Goal: Information Seeking & Learning: Find specific page/section

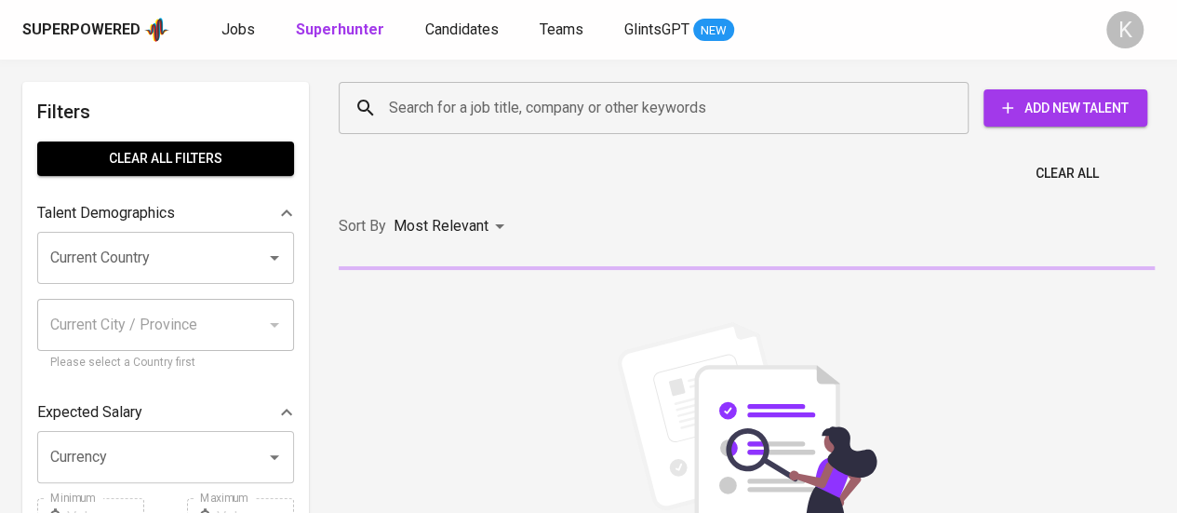
click at [509, 102] on input "Search for a job title, company or other keywords" at bounding box center [658, 107] width 548 height 35
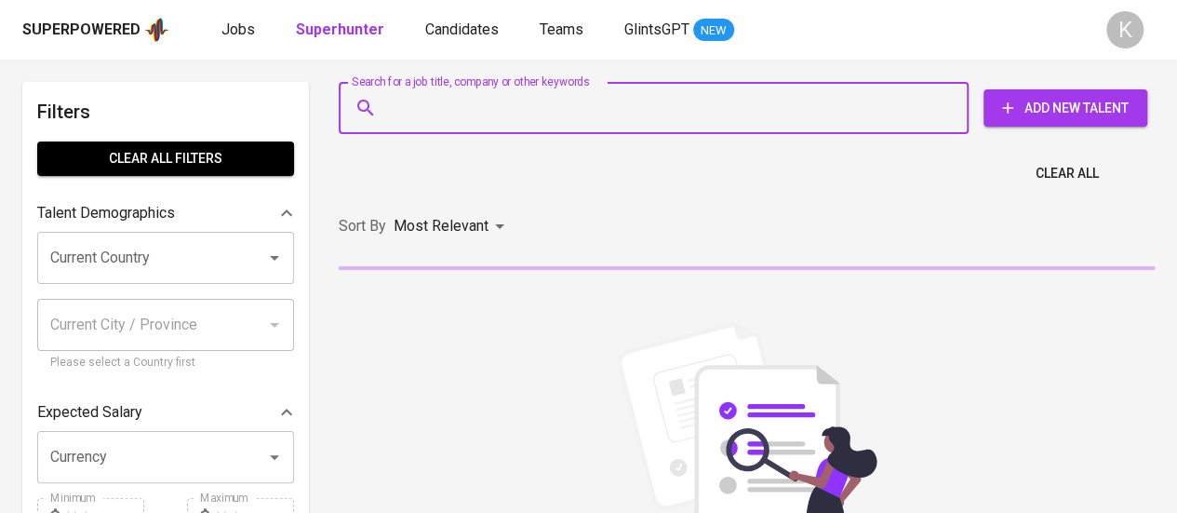
paste input "Theresia anggraeni"
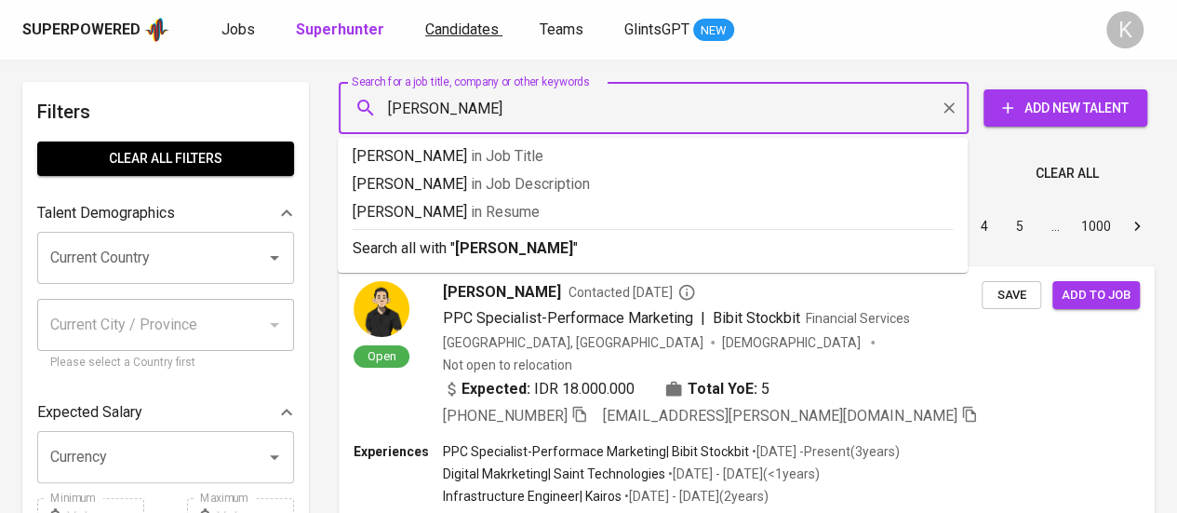
type input "Theresia anggraeni"
click at [460, 31] on span "Candidates" at bounding box center [462, 29] width 74 height 18
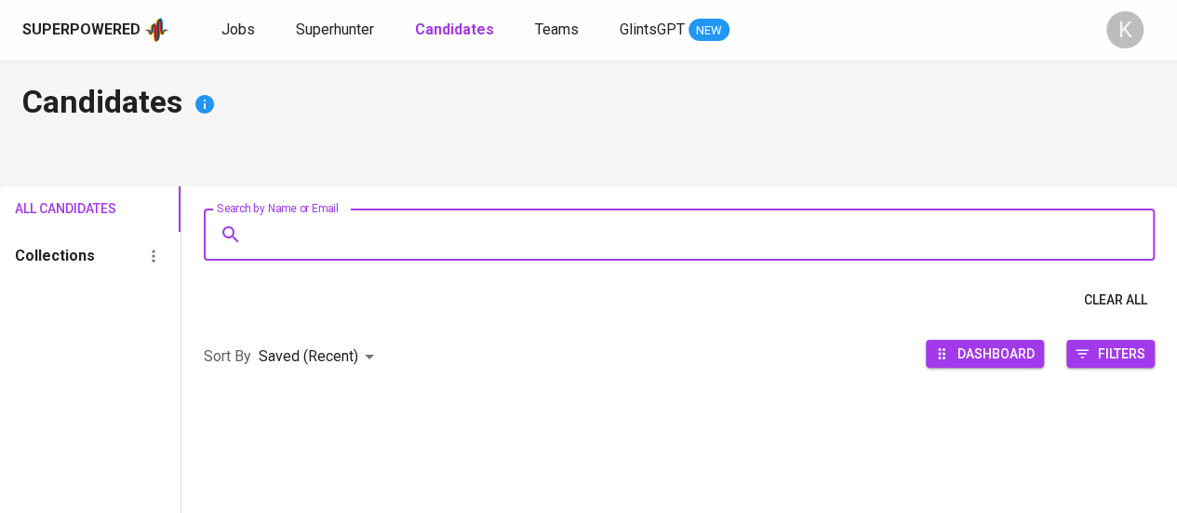
click at [474, 231] on input "Search by Name or Email" at bounding box center [683, 234] width 869 height 35
paste input "Theresia anggraeni"
type input "Theresia anggraeni"
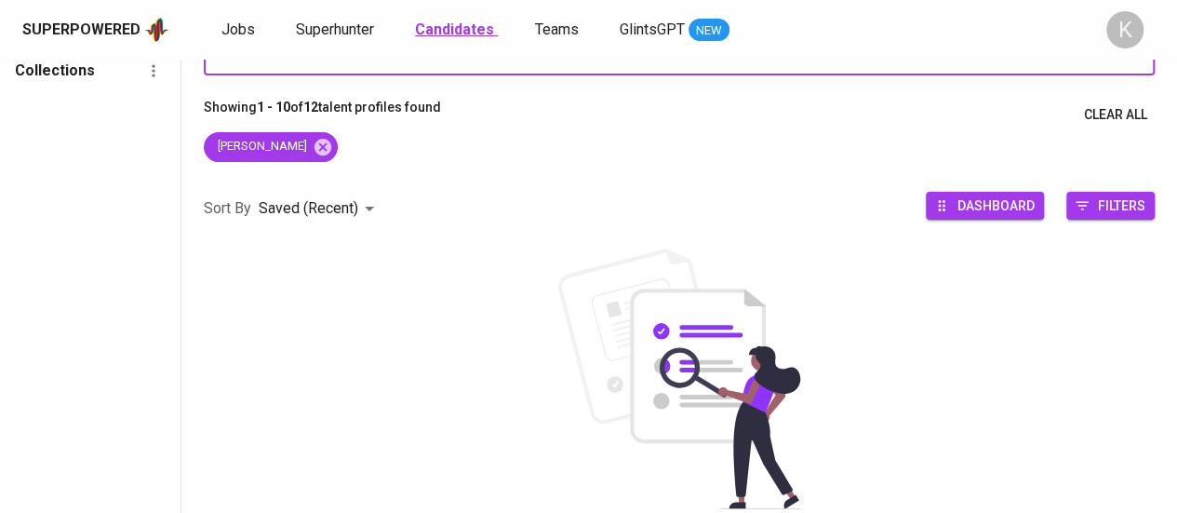
scroll to position [186, 0]
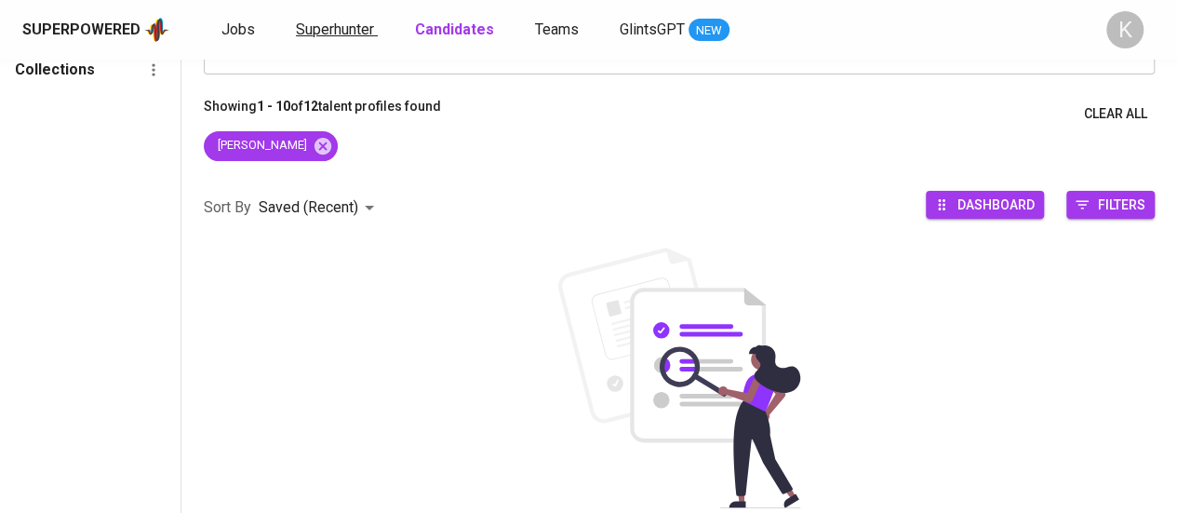
click at [369, 19] on link "Superhunter" at bounding box center [337, 30] width 82 height 23
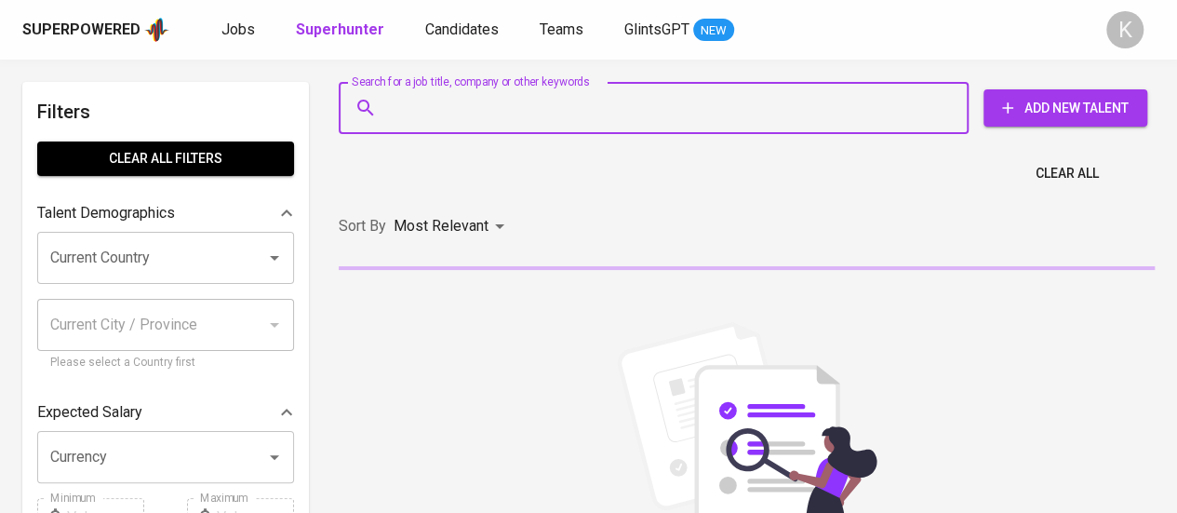
click at [454, 107] on input "Search for a job title, company or other keywords" at bounding box center [658, 107] width 548 height 35
paste input "Theresia anggraeni"
type input "Theresia anggraeni"
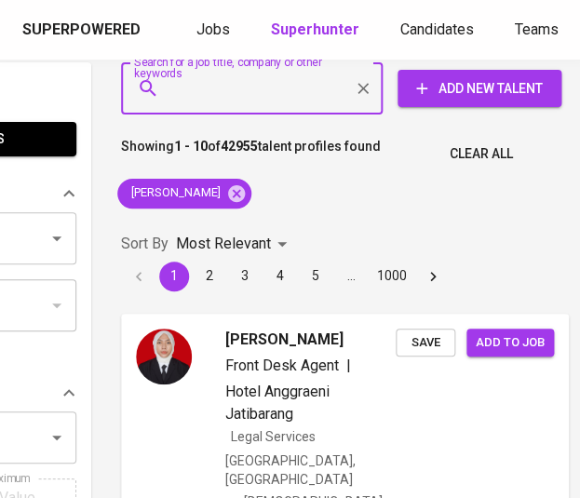
scroll to position [0, 221]
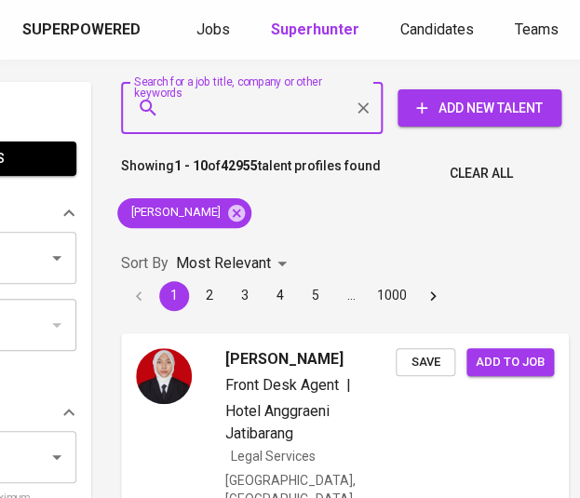
click at [274, 92] on input "Search for a job title, company or other keywords" at bounding box center [257, 107] width 180 height 35
click at [274, 107] on input "Search for a job title, company or other keywords" at bounding box center [257, 107] width 180 height 35
paste input "Theresia anggraeni"
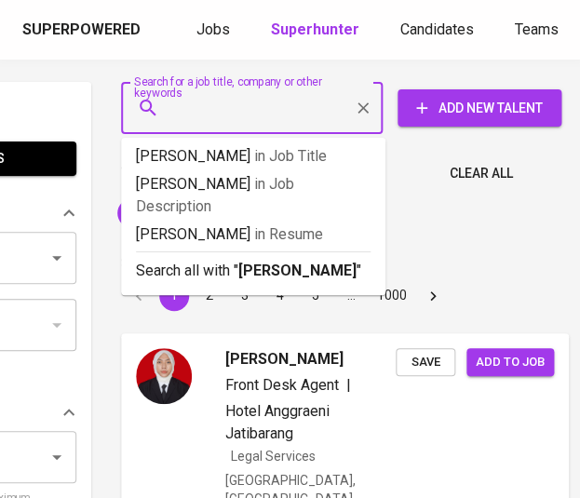
type input "Theresia anggraeni"
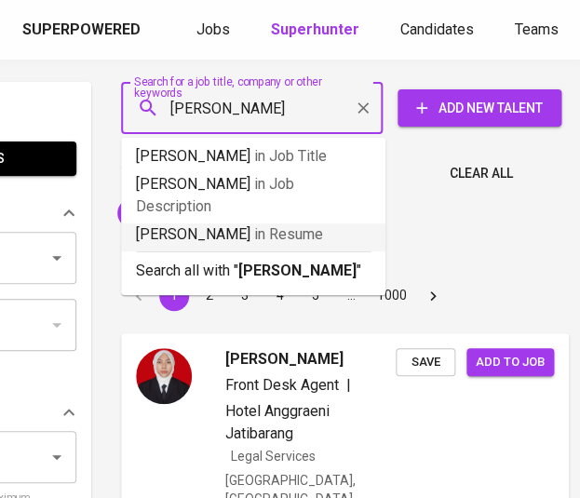
click at [283, 245] on p "Theresia anggraeni in Resume" at bounding box center [253, 234] width 234 height 22
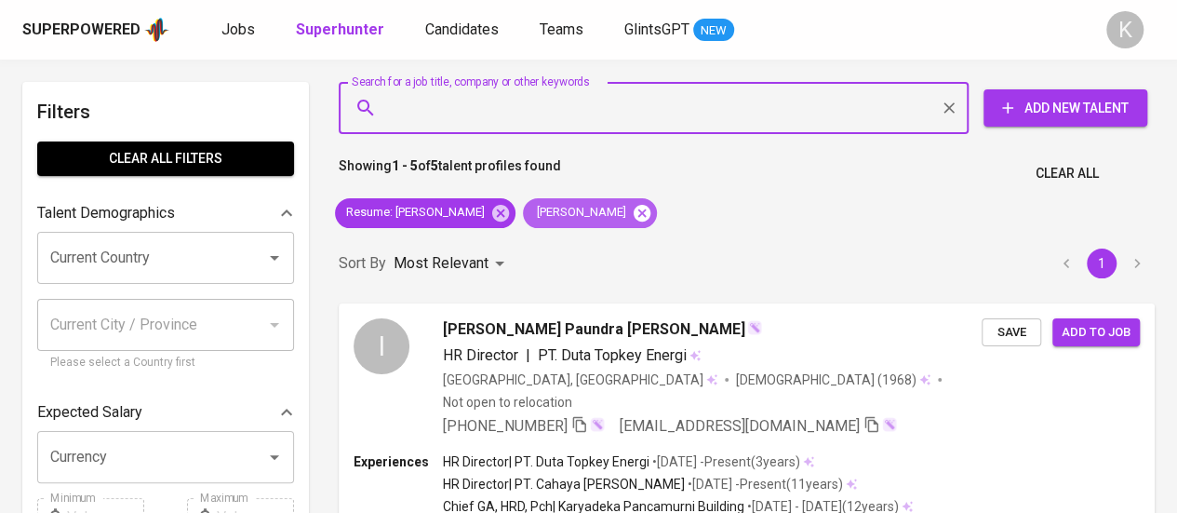
click at [579, 216] on icon at bounding box center [642, 213] width 20 height 20
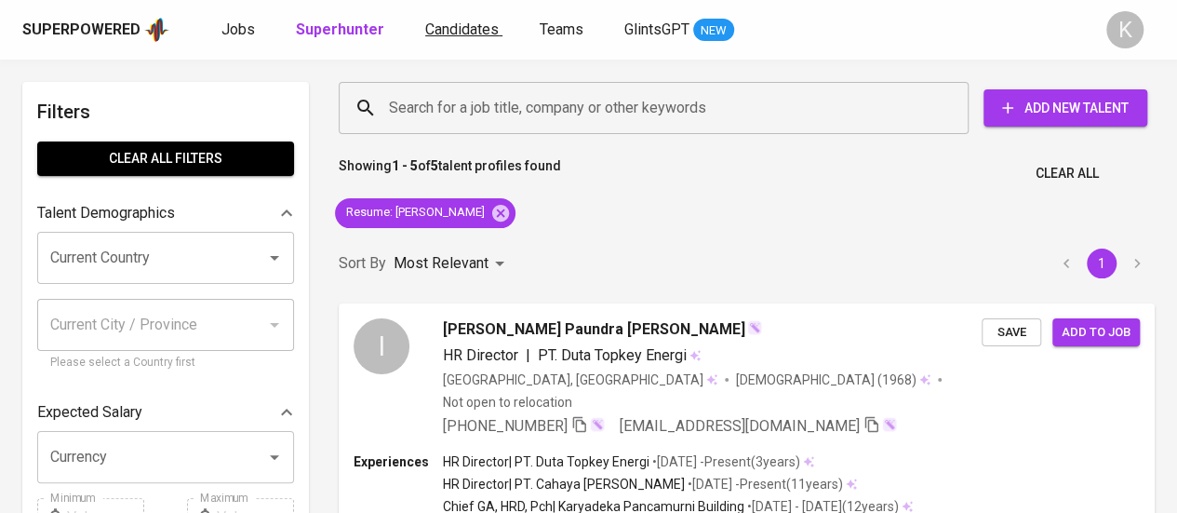
click at [473, 40] on link "Candidates" at bounding box center [463, 30] width 77 height 23
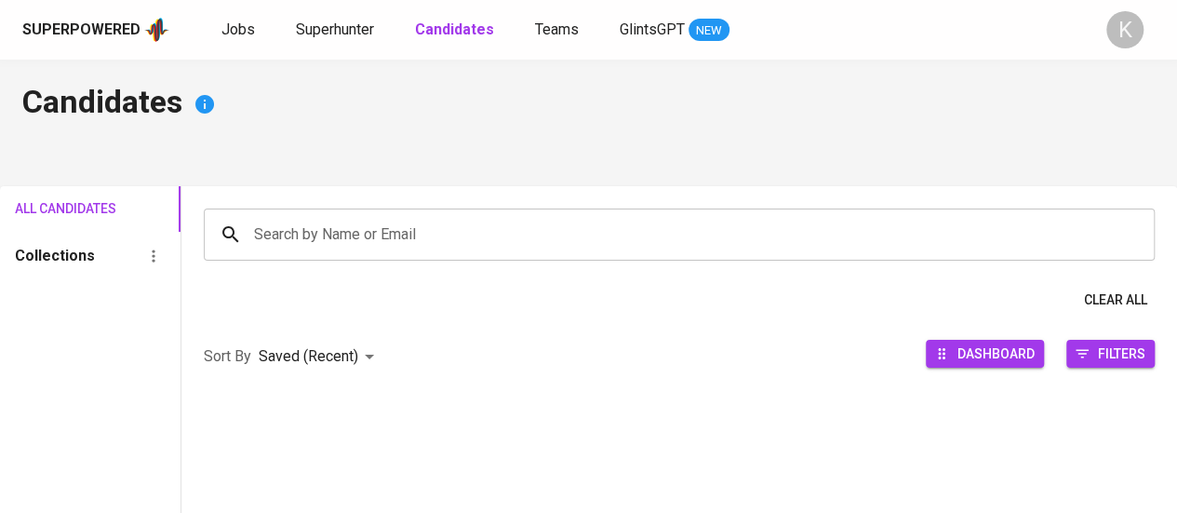
click at [523, 225] on input "Search by Name or Email" at bounding box center [683, 234] width 869 height 35
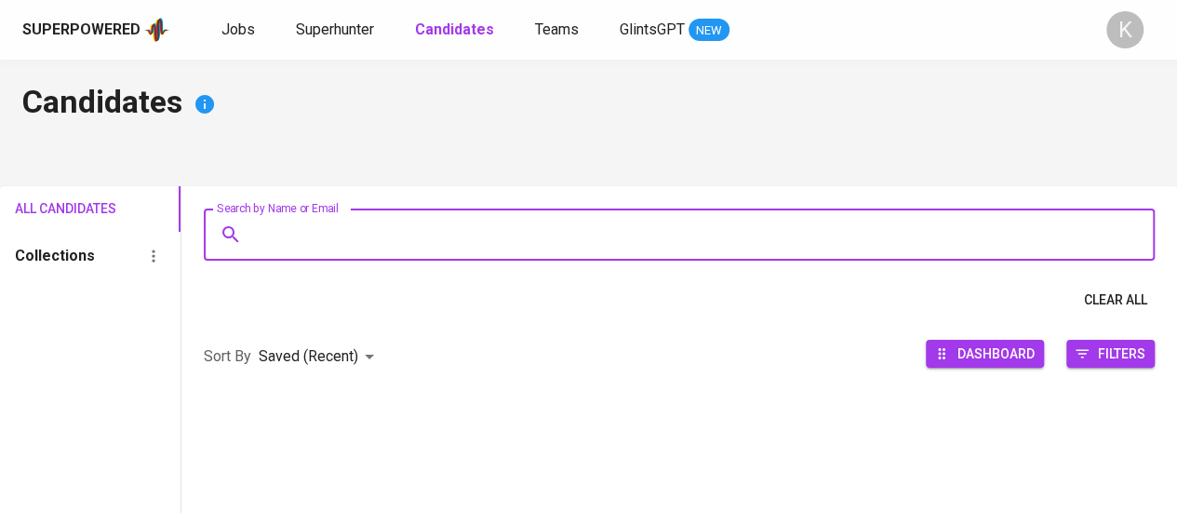
paste input "Theresia anggraeni"
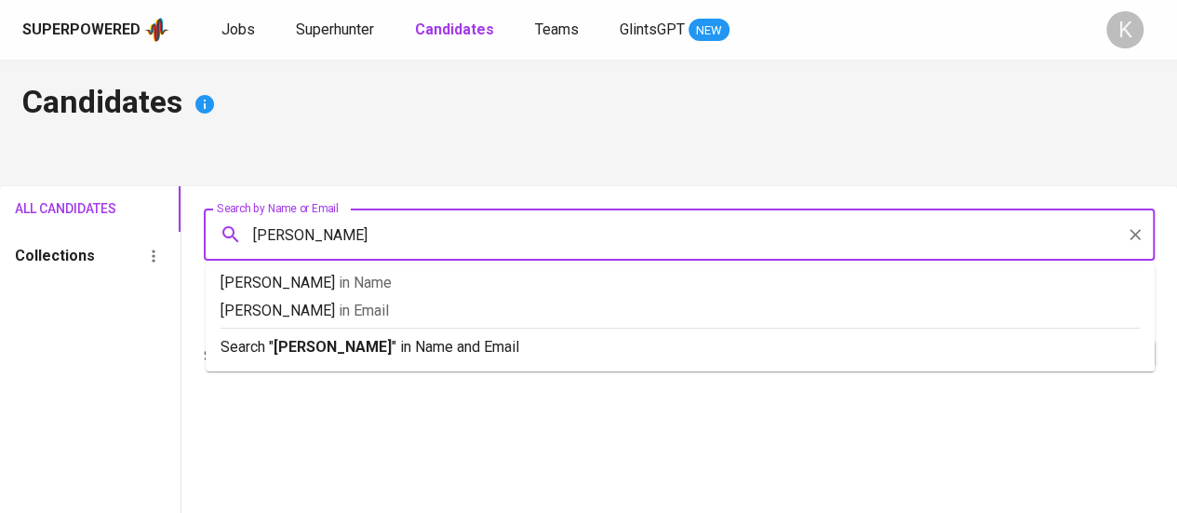
type input "Theresia anggraeni"
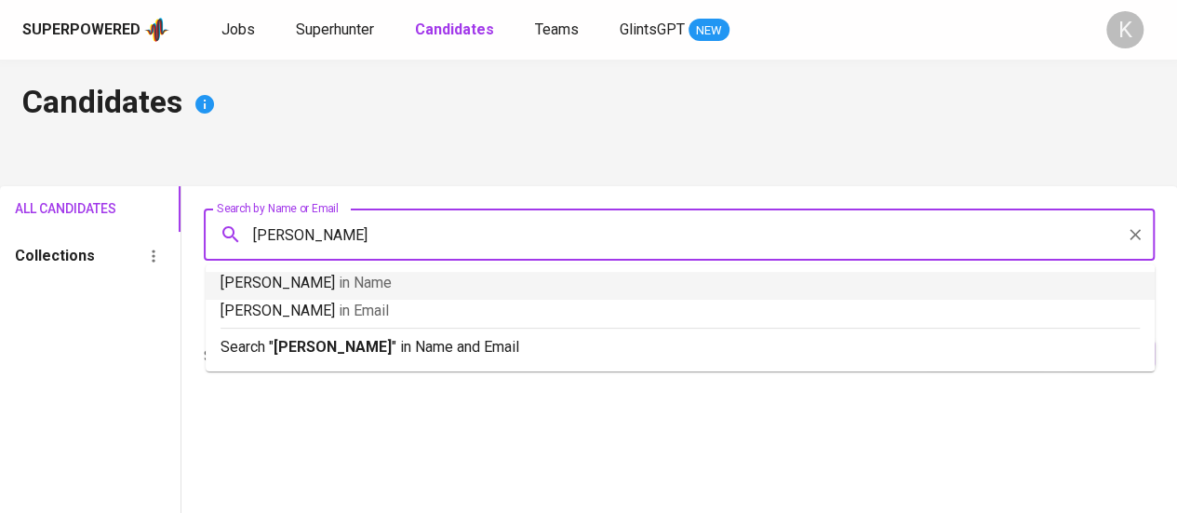
click at [512, 288] on p "Theresia anggraeni in Name" at bounding box center [680, 283] width 919 height 22
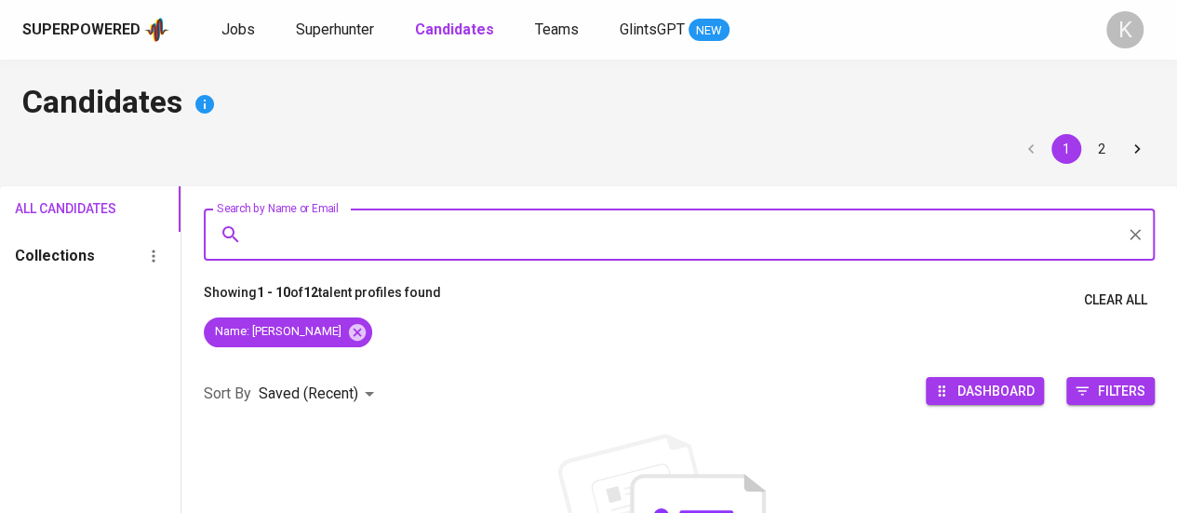
click at [249, 44] on div "Superpowered Jobs Superhunter Candidates Teams GlintsGPT NEW K" at bounding box center [588, 30] width 1177 height 60
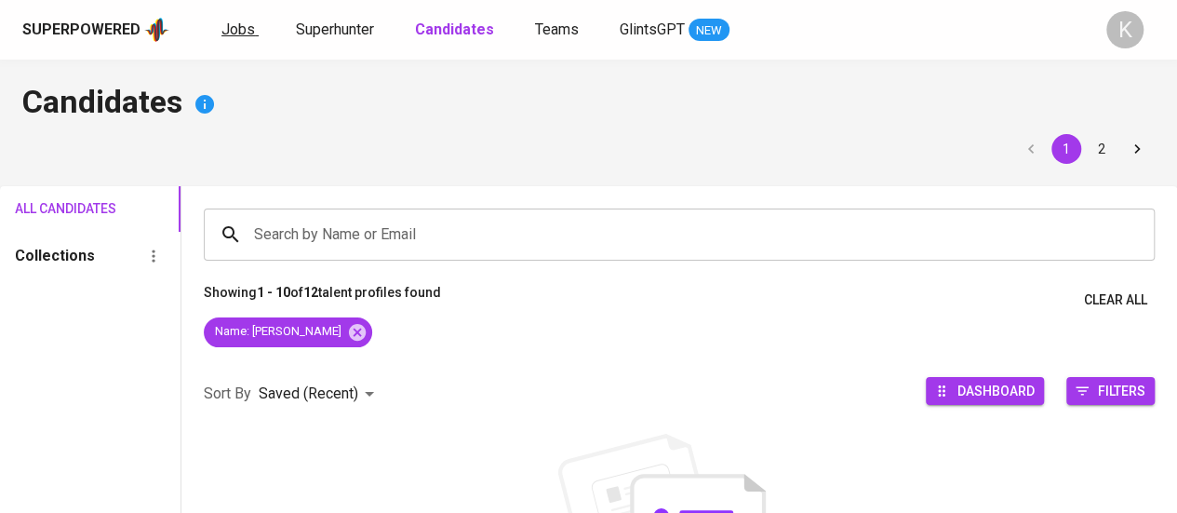
click at [242, 30] on span "Jobs" at bounding box center [237, 29] width 33 height 18
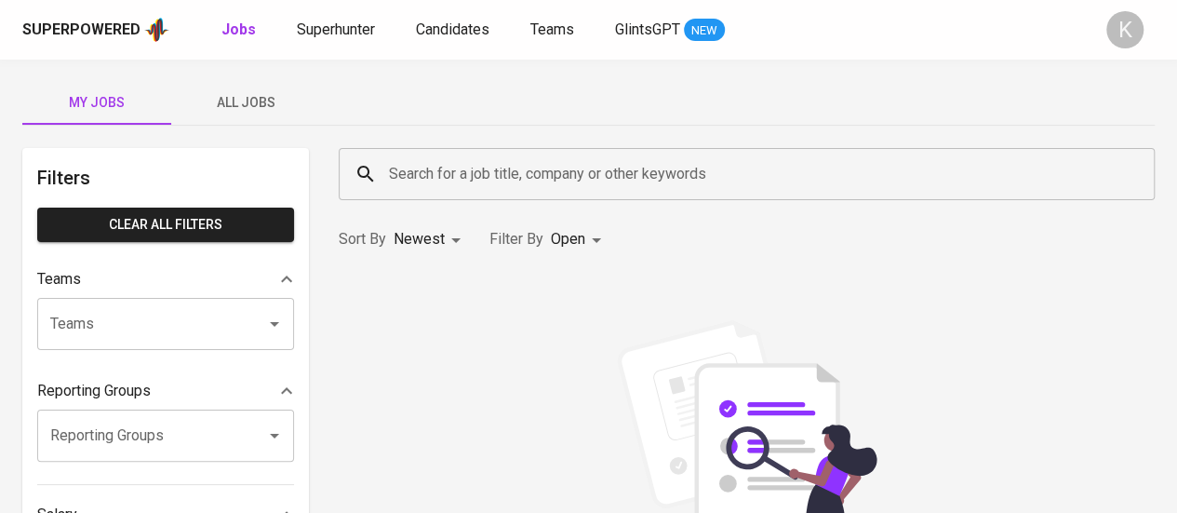
scroll to position [3, 0]
click at [551, 31] on span "Teams" at bounding box center [552, 29] width 44 height 18
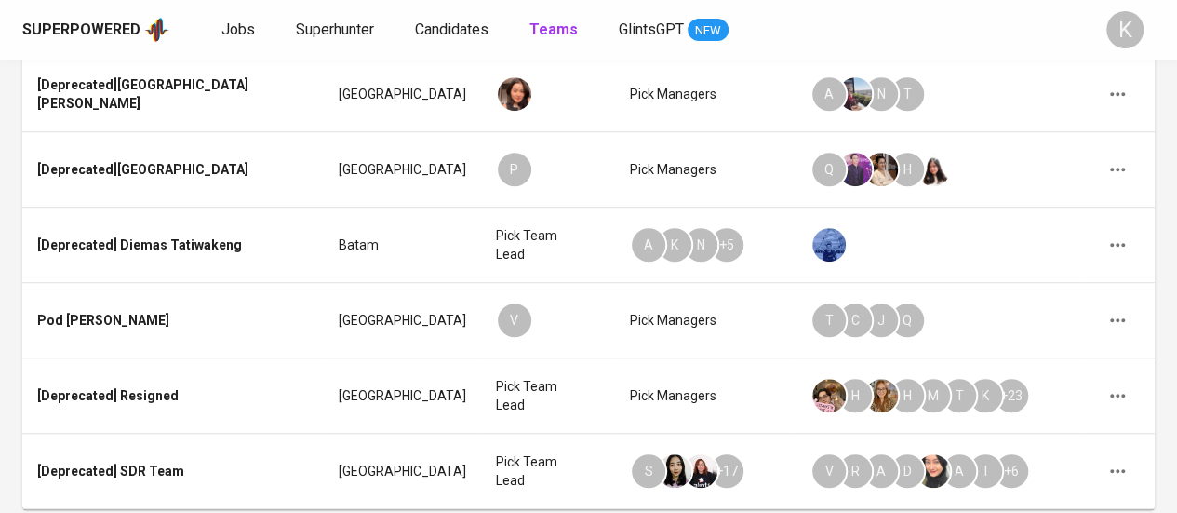
scroll to position [690, 0]
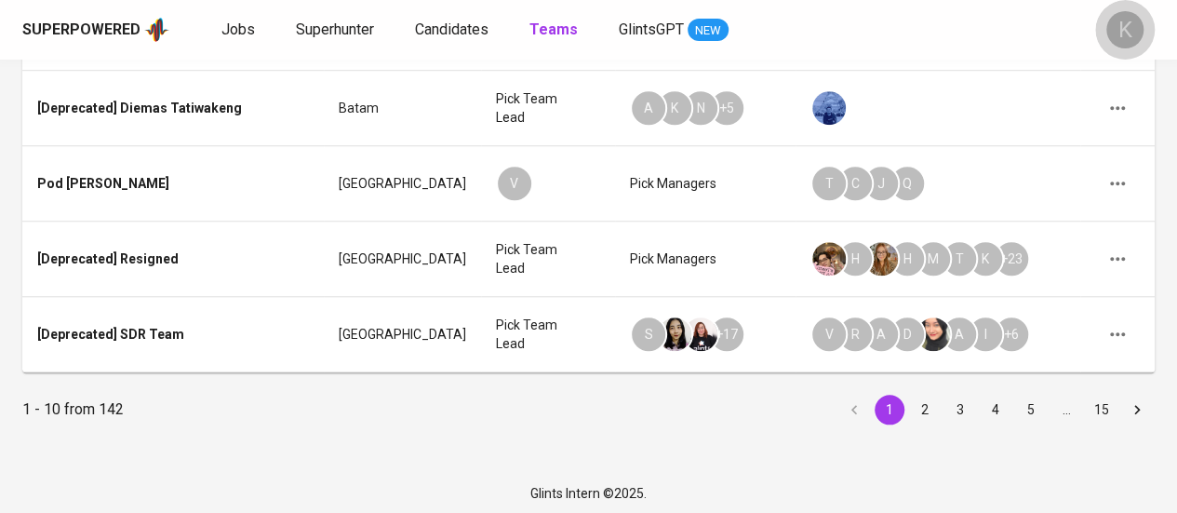
click at [579, 27] on div "K" at bounding box center [1124, 29] width 37 height 37
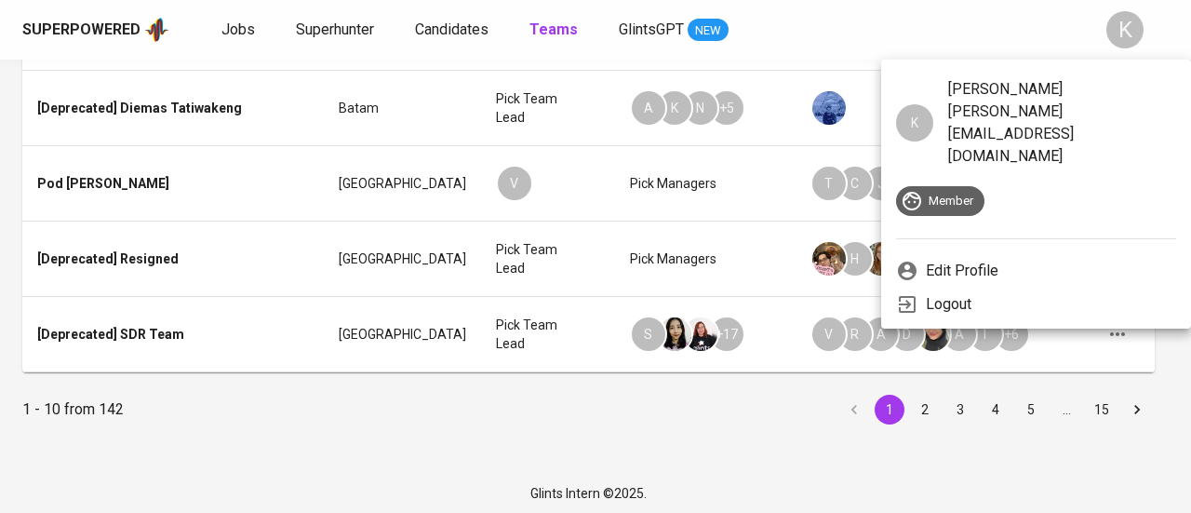
click at [377, 408] on div at bounding box center [595, 256] width 1191 height 513
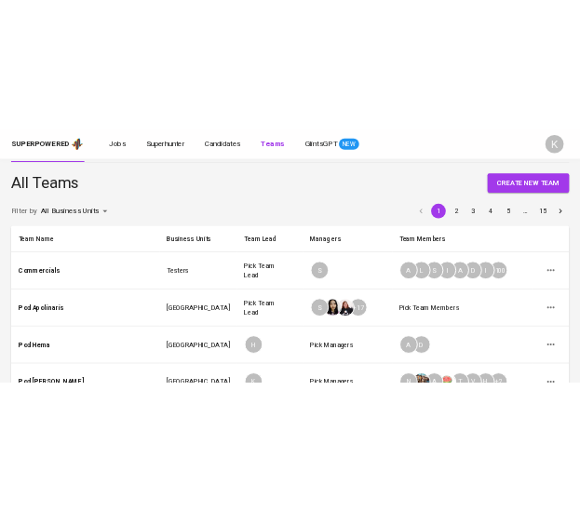
scroll to position [0, 0]
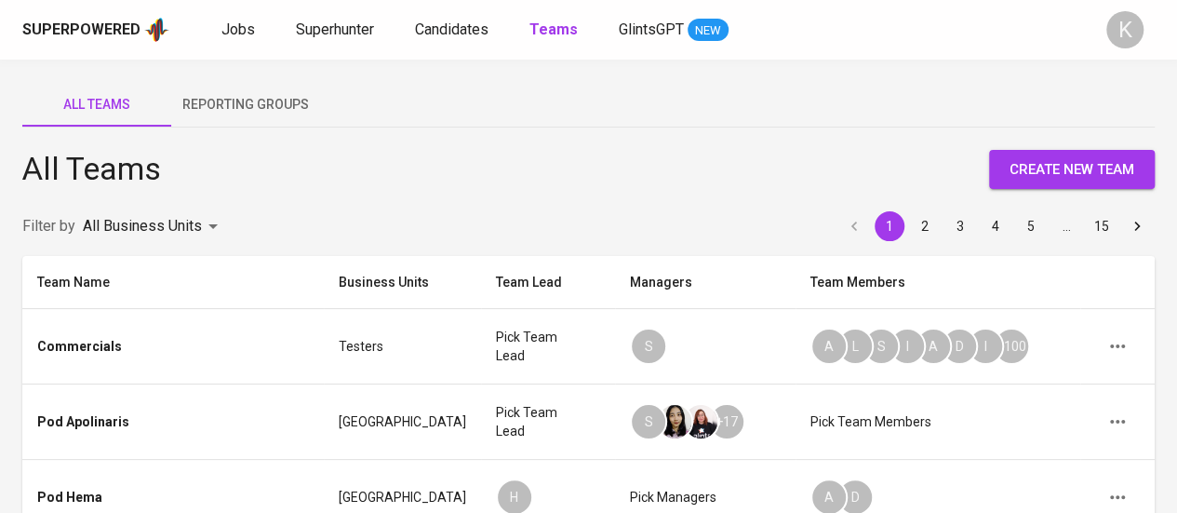
click at [125, 33] on div "Superpowered" at bounding box center [81, 30] width 118 height 21
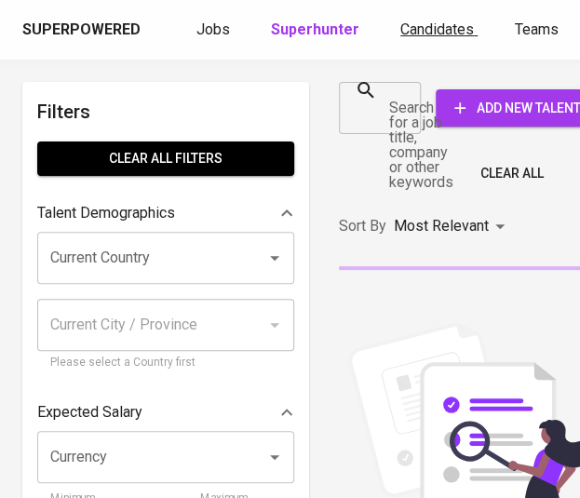
click at [413, 24] on span "Candidates" at bounding box center [437, 29] width 74 height 18
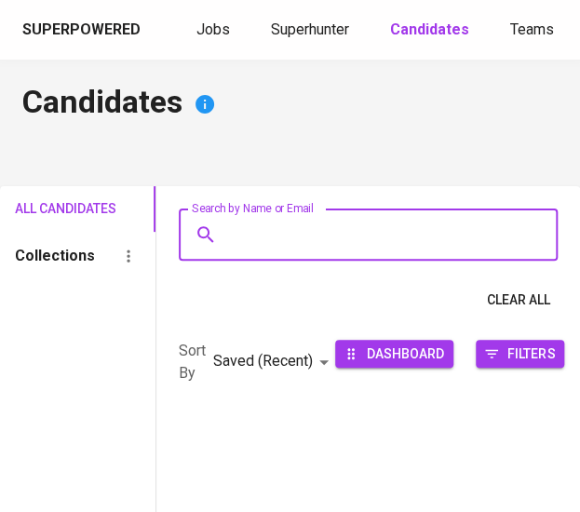
click at [320, 235] on input "Search by Name or Email" at bounding box center [372, 234] width 297 height 35
paste input "Citra Agung Busana"
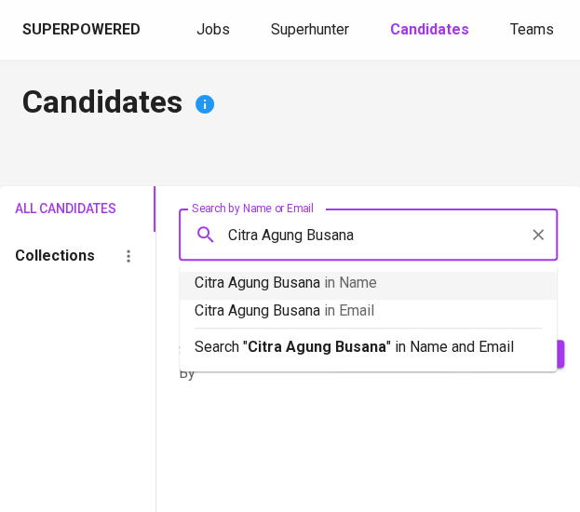
type input "Citra Agung Busana"
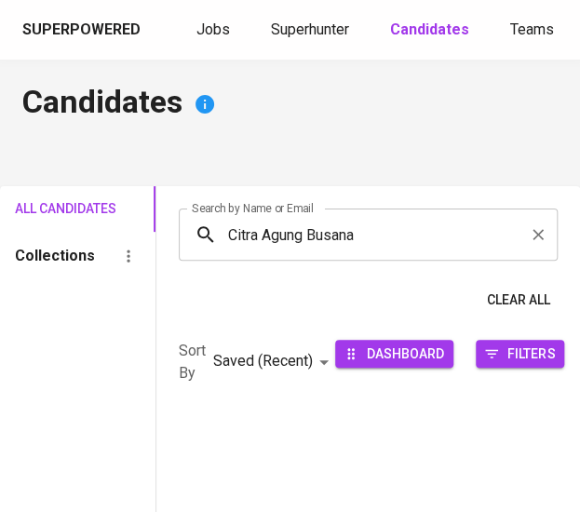
click at [289, 0] on div "Superpowered Jobs Superhunter Candidates Teams GlintsGPT NEW K" at bounding box center [290, 30] width 580 height 60
click at [308, 23] on span "Superhunter" at bounding box center [310, 29] width 78 height 18
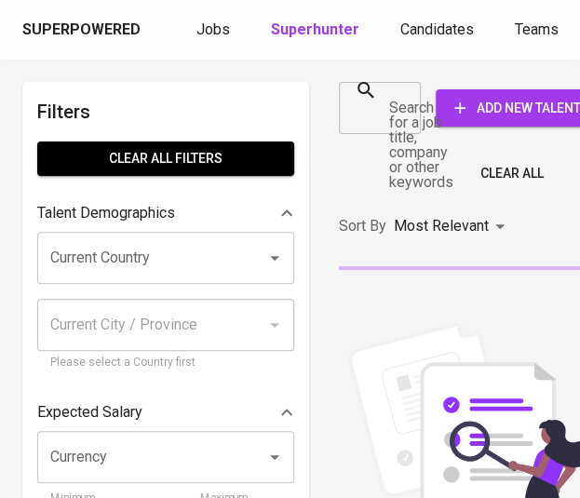
click at [394, 120] on div at bounding box center [400, 108] width 24 height 26
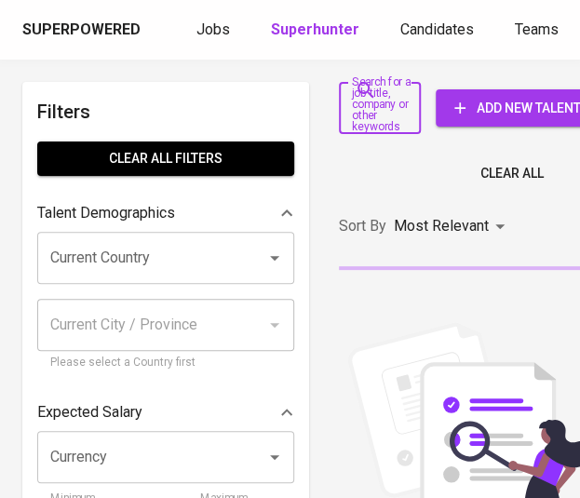
paste input "Citra Agung Busana"
type input "Citra Agung Busana"
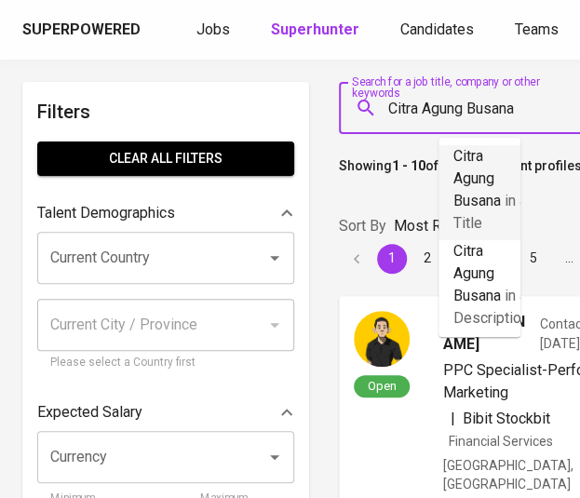
click at [467, 173] on p "Citra Agung Busana in Job Title" at bounding box center [479, 189] width 52 height 89
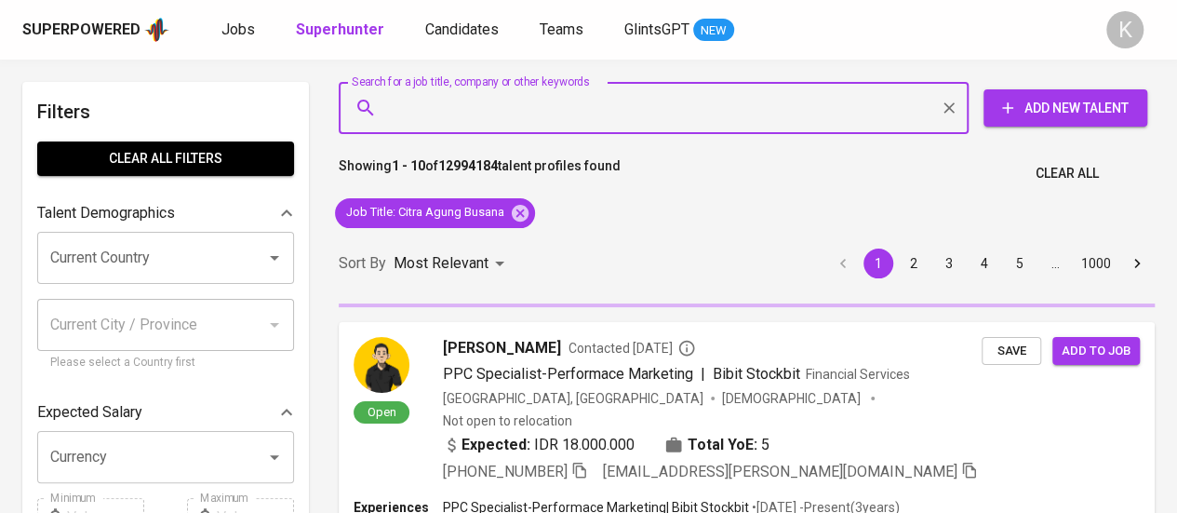
click at [489, 96] on input "Search for a job title, company or other keywords" at bounding box center [658, 107] width 548 height 35
click at [494, 111] on input "Search for a job title, company or other keywords" at bounding box center [658, 107] width 548 height 35
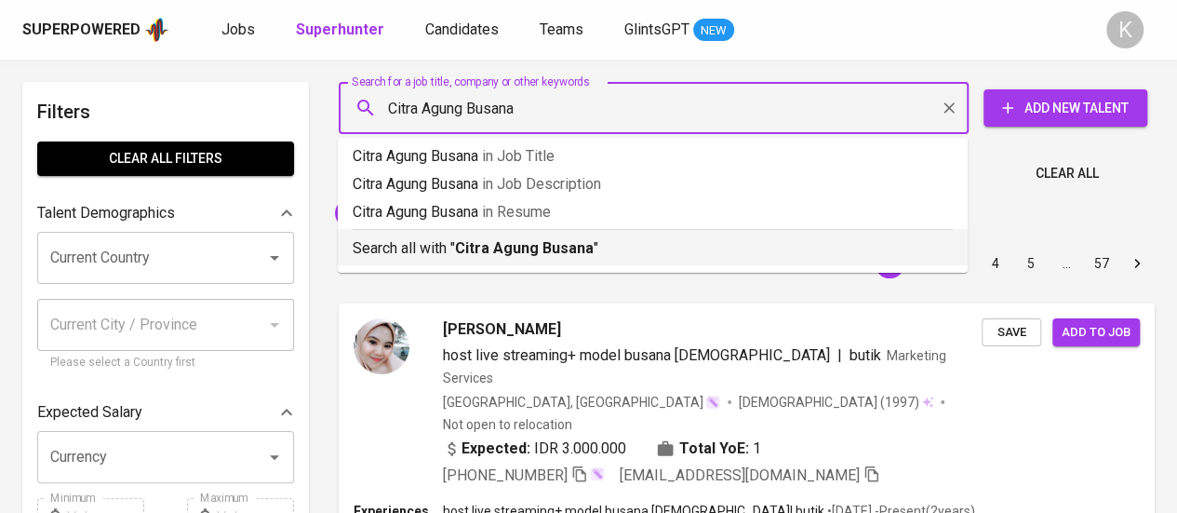
type input "Citra Agung Busana"
click at [566, 300] on div "[PERSON_NAME] host live streaming+ model busana [DEMOGRAPHIC_DATA] | butik Mark…" at bounding box center [747, 508] width 838 height 433
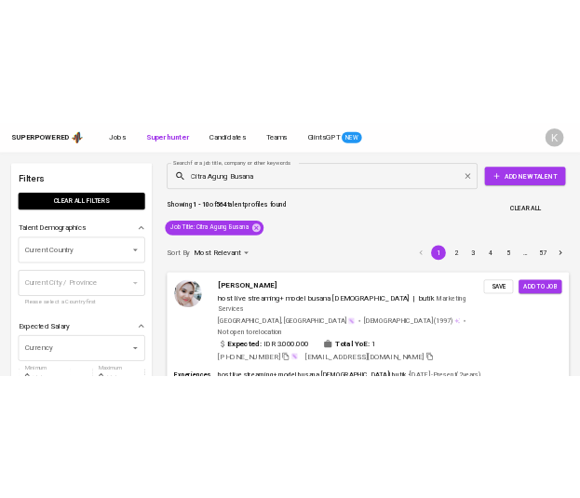
scroll to position [1, 0]
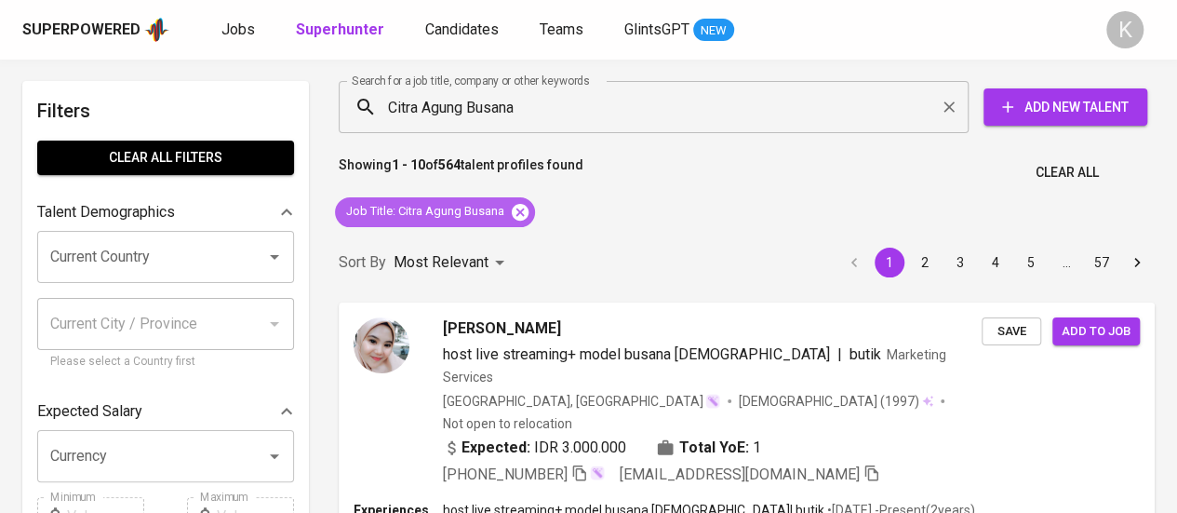
click at [518, 215] on icon at bounding box center [520, 211] width 17 height 17
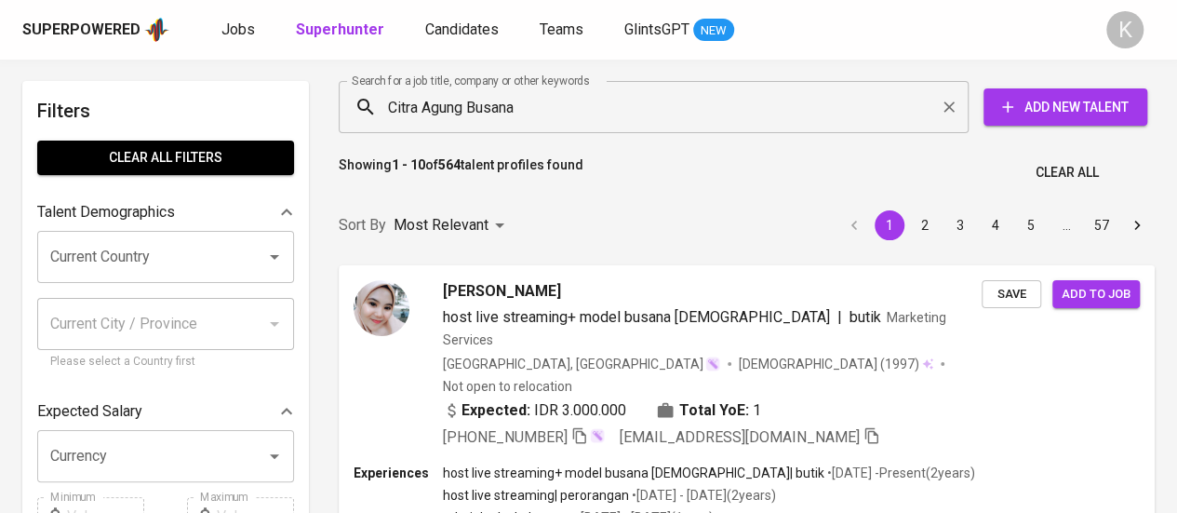
click at [572, 109] on input "Citra Agung Busana" at bounding box center [658, 106] width 548 height 35
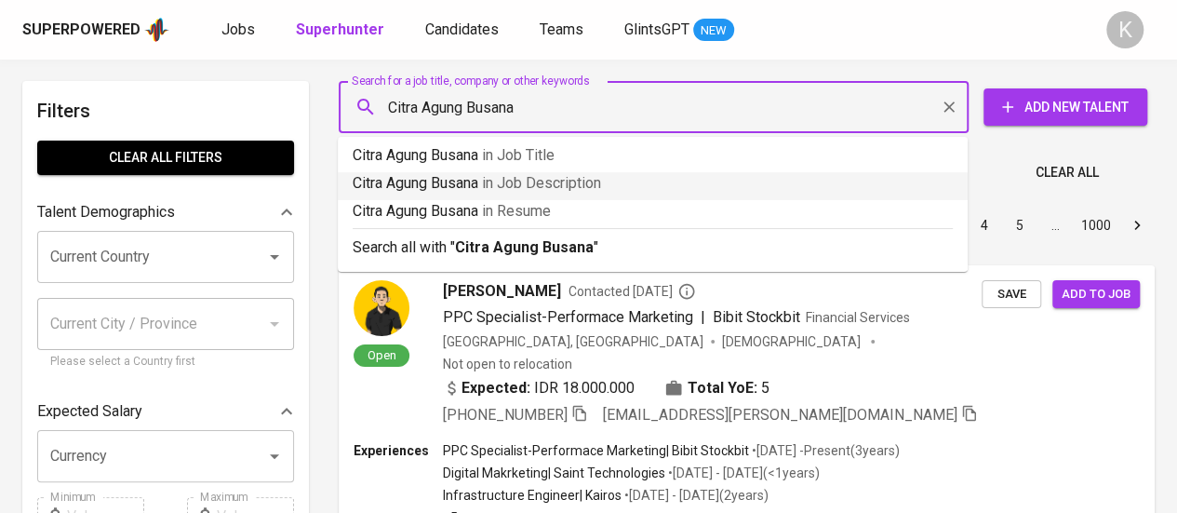
click at [535, 185] on span "in Job Description" at bounding box center [541, 183] width 119 height 18
